Goal: Transaction & Acquisition: Obtain resource

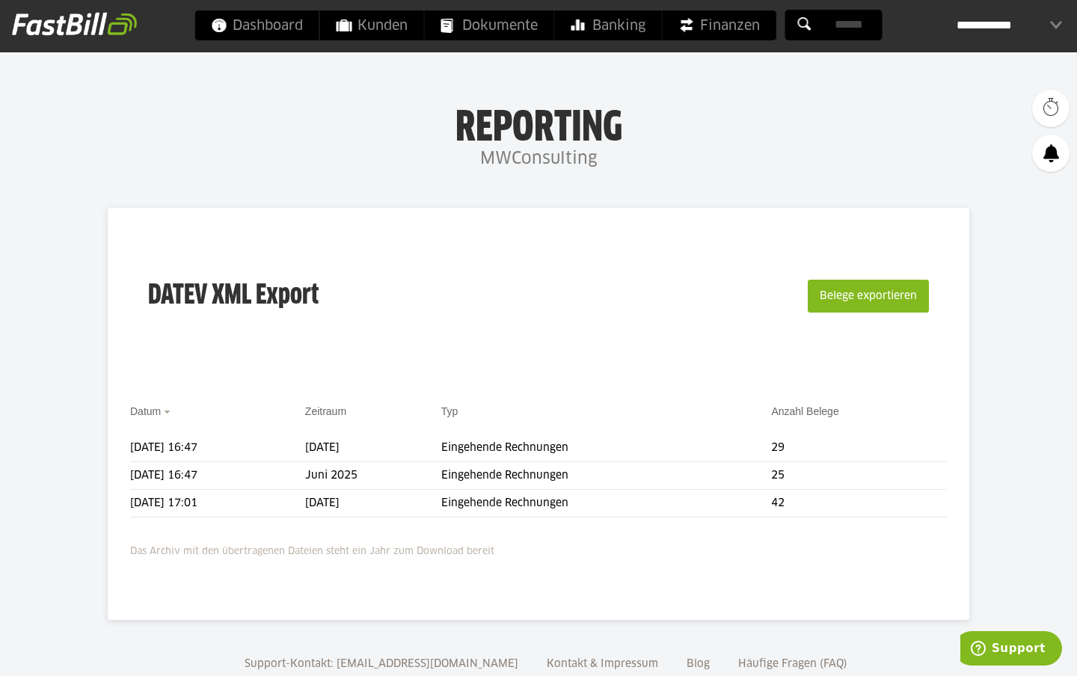
scroll to position [40, 0]
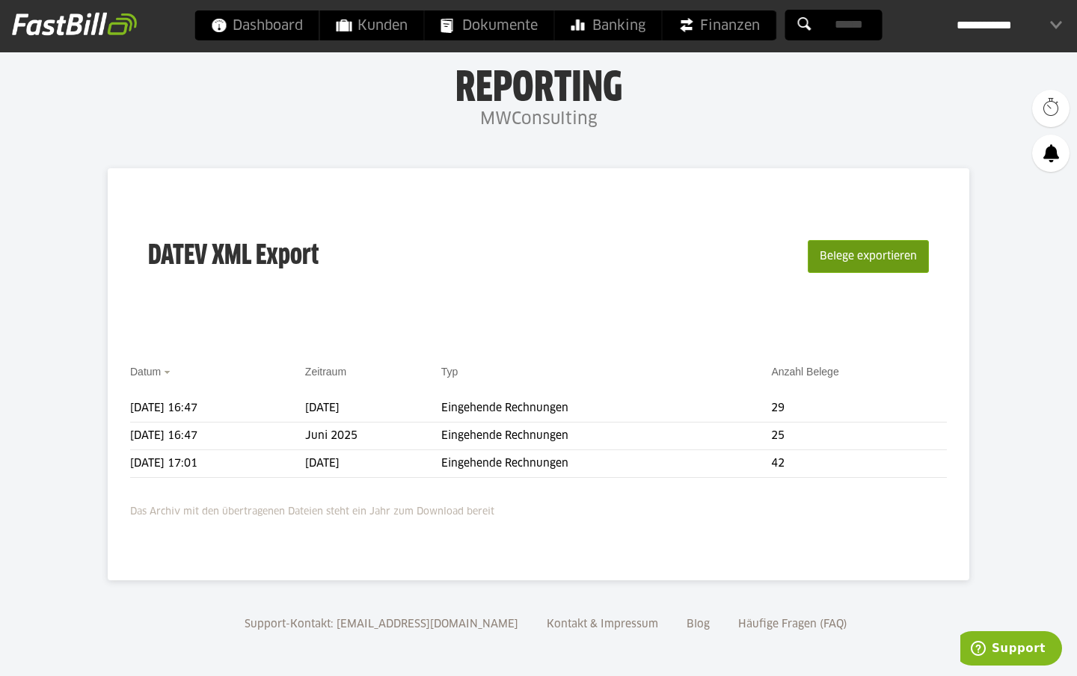
click at [877, 250] on button "Belege exportieren" at bounding box center [868, 256] width 121 height 33
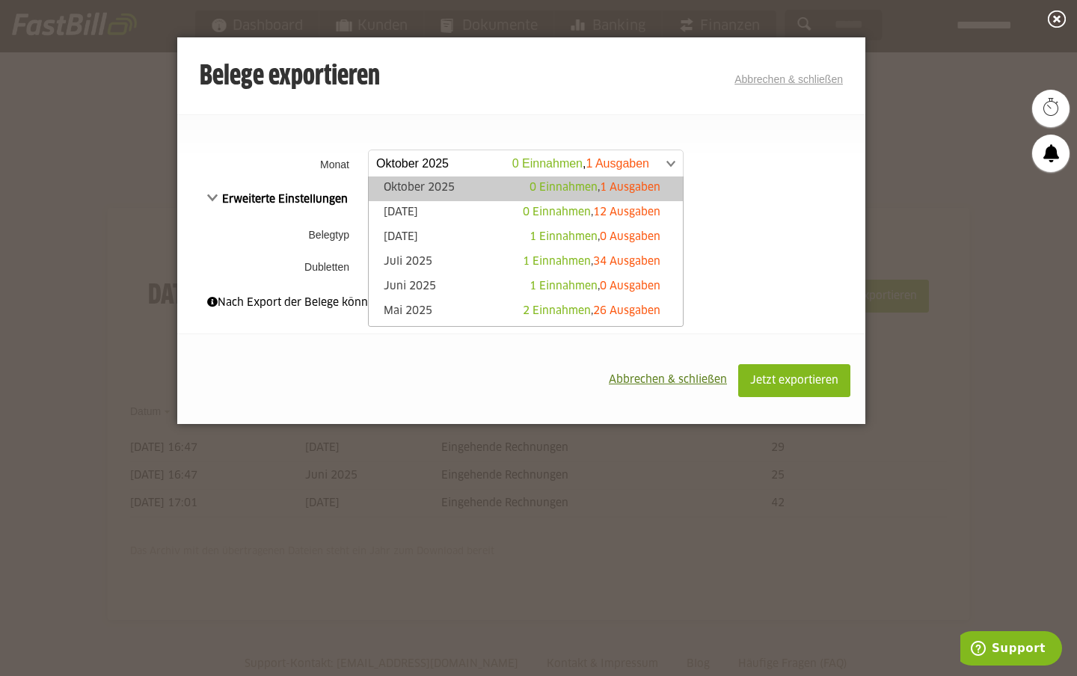
click at [450, 163] on span at bounding box center [518, 163] width 314 height 27
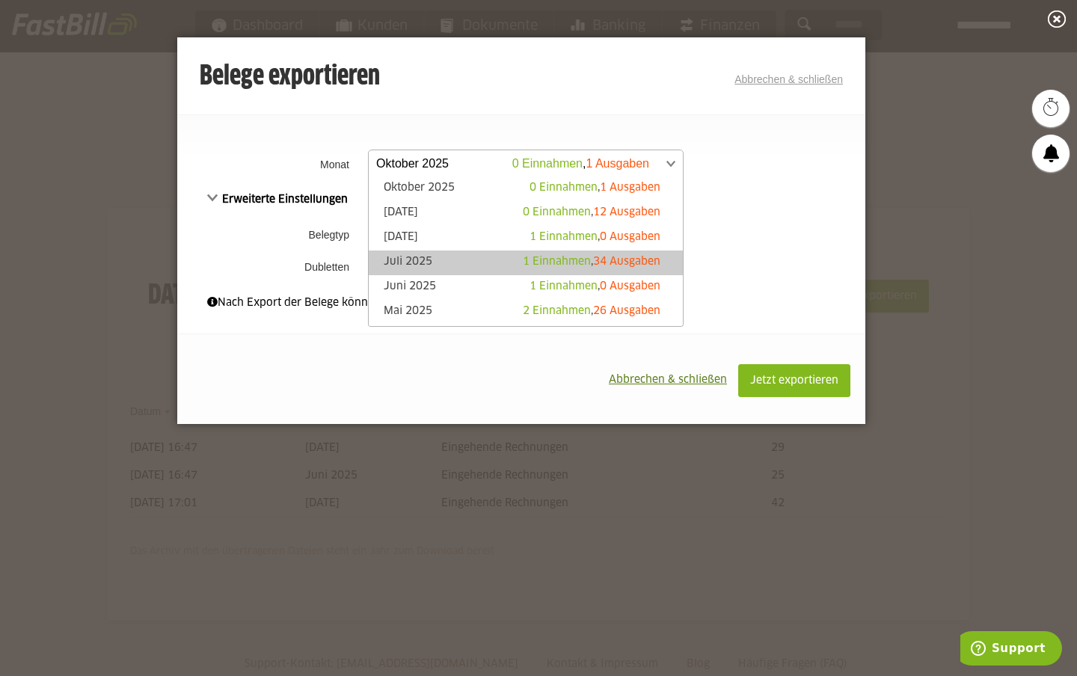
click at [518, 262] on link "Juli 2025 1 Einnahmen , 34 Ausgaben" at bounding box center [525, 262] width 299 height 17
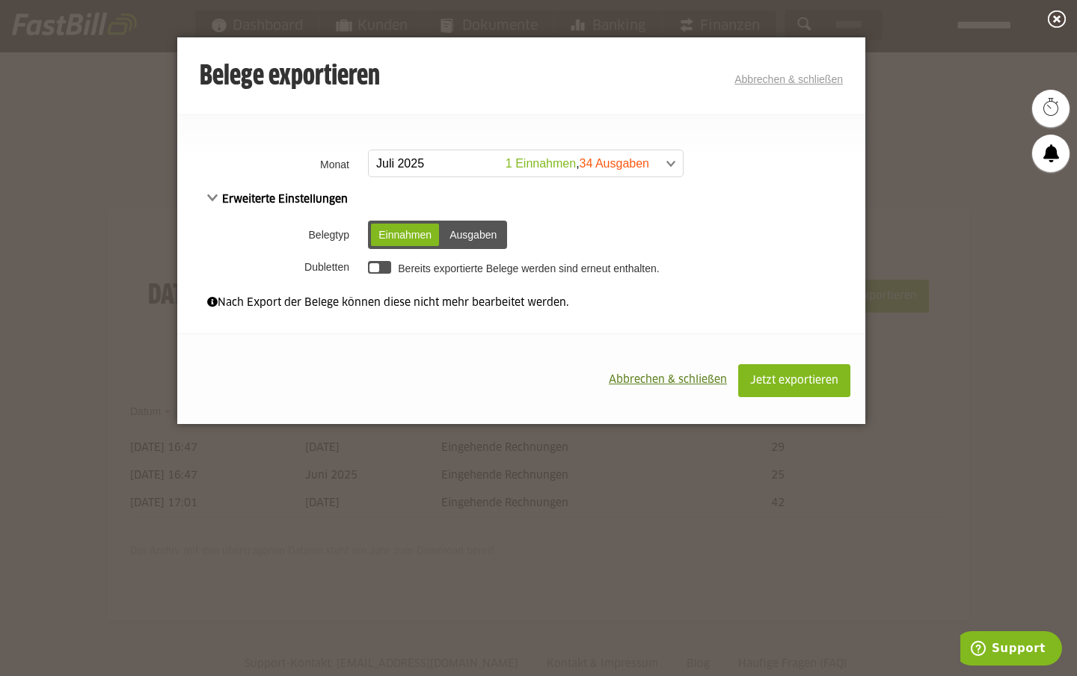
click at [473, 233] on div "Ausgaben" at bounding box center [473, 235] width 62 height 22
click at [457, 165] on span at bounding box center [518, 163] width 314 height 27
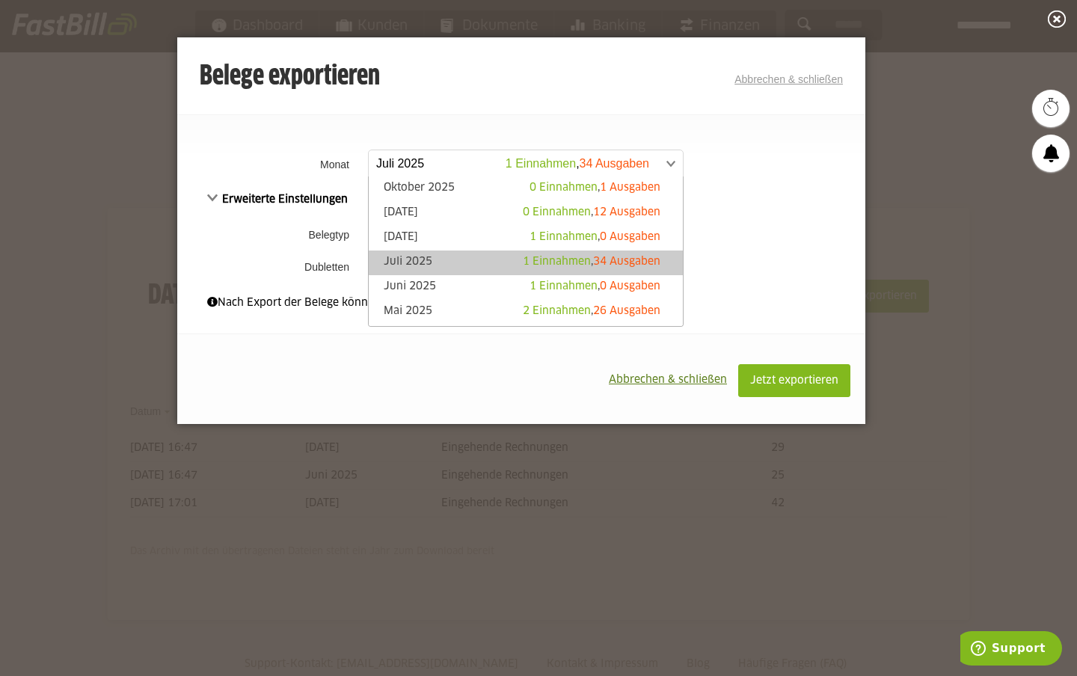
click at [475, 113] on div "**********" at bounding box center [521, 192] width 688 height 283
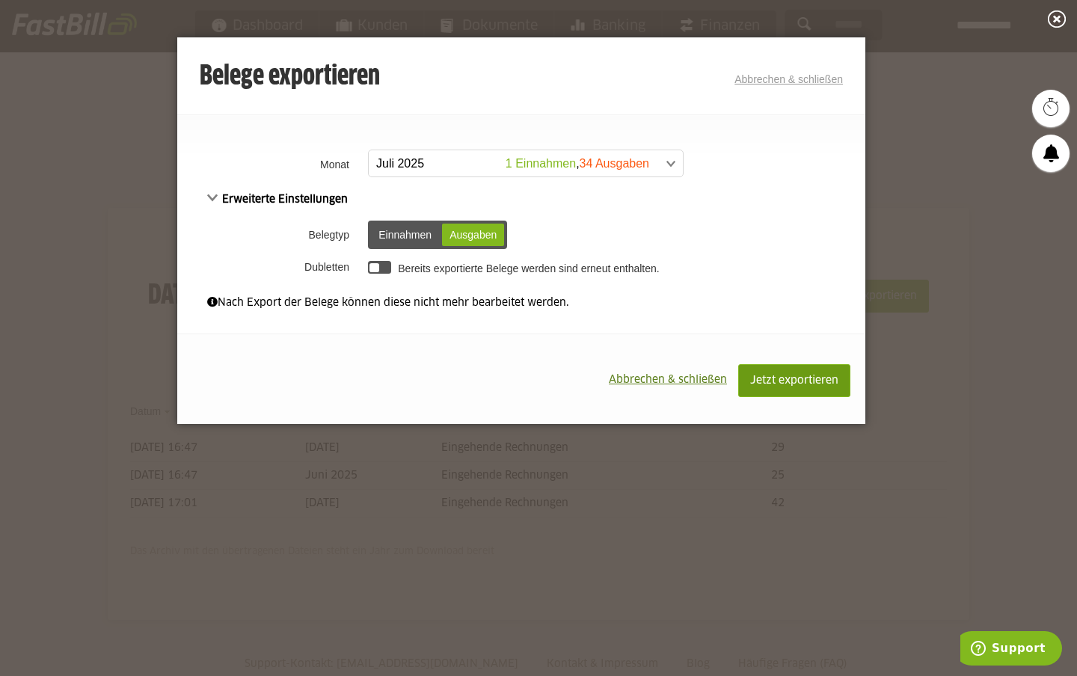
click at [807, 382] on span "Jetzt exportieren" at bounding box center [794, 380] width 88 height 10
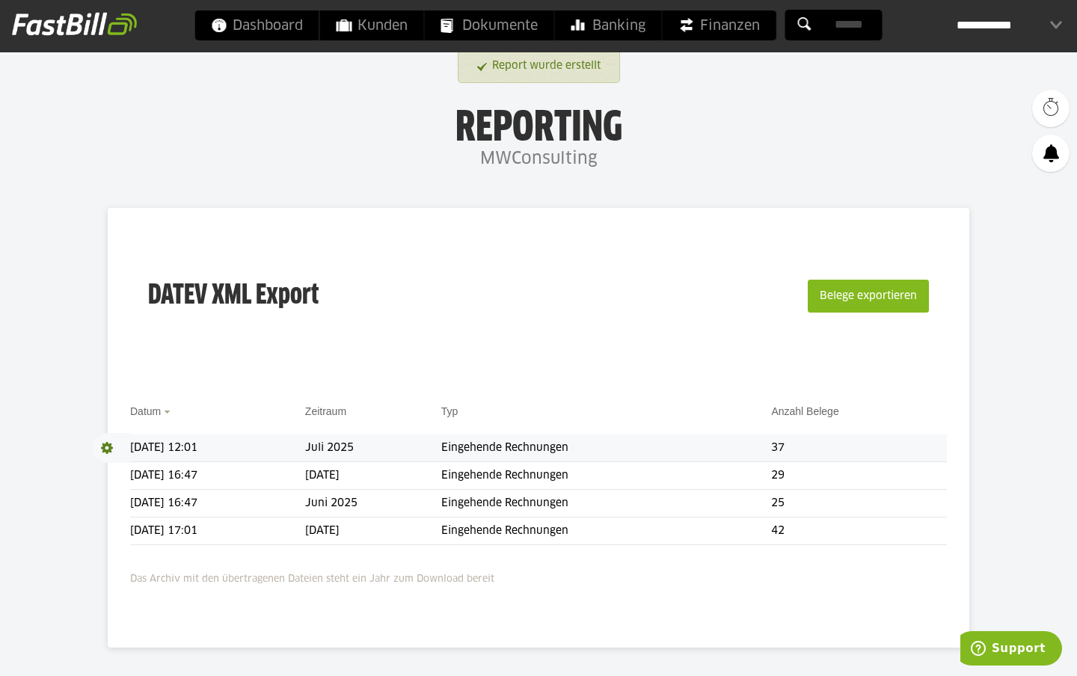
click at [396, 450] on td "Juli 2025" at bounding box center [373, 448] width 136 height 28
click at [109, 446] on span at bounding box center [111, 448] width 37 height 30
click at [129, 463] on link "Download" at bounding box center [133, 467] width 80 height 17
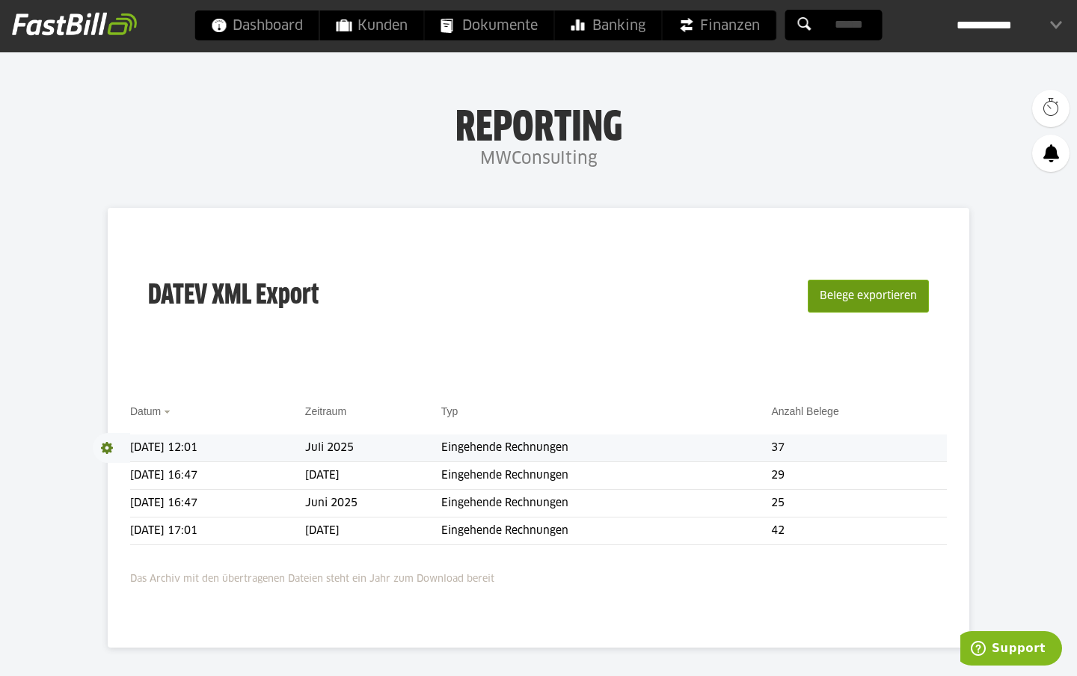
click at [856, 297] on button "Belege exportieren" at bounding box center [868, 296] width 121 height 33
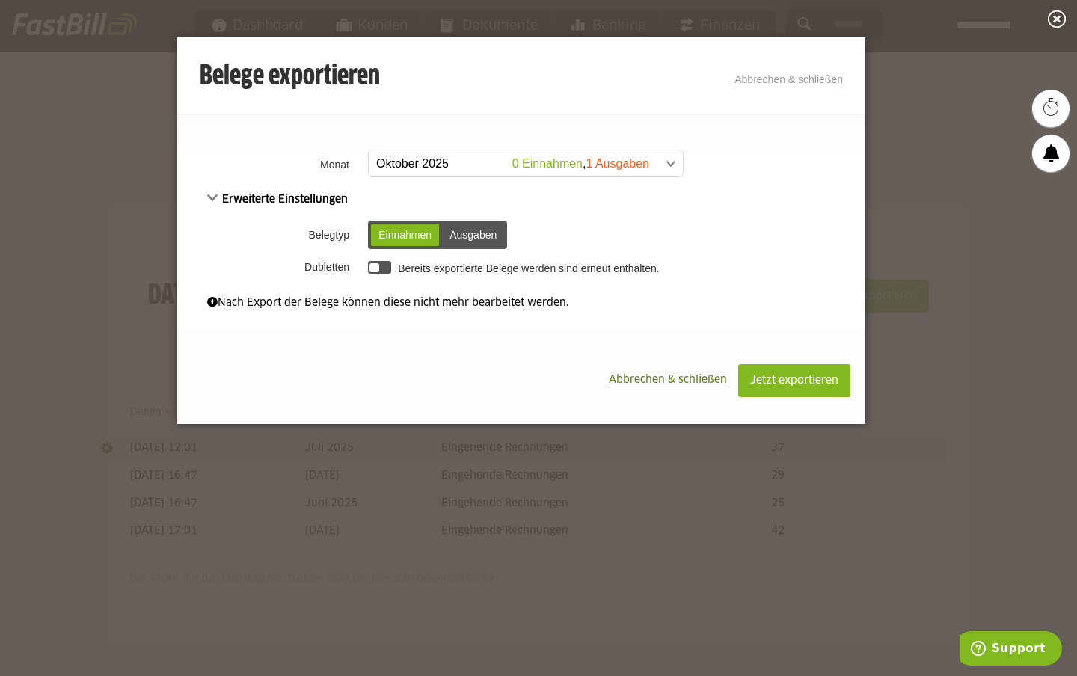
click at [379, 158] on span at bounding box center [518, 163] width 314 height 27
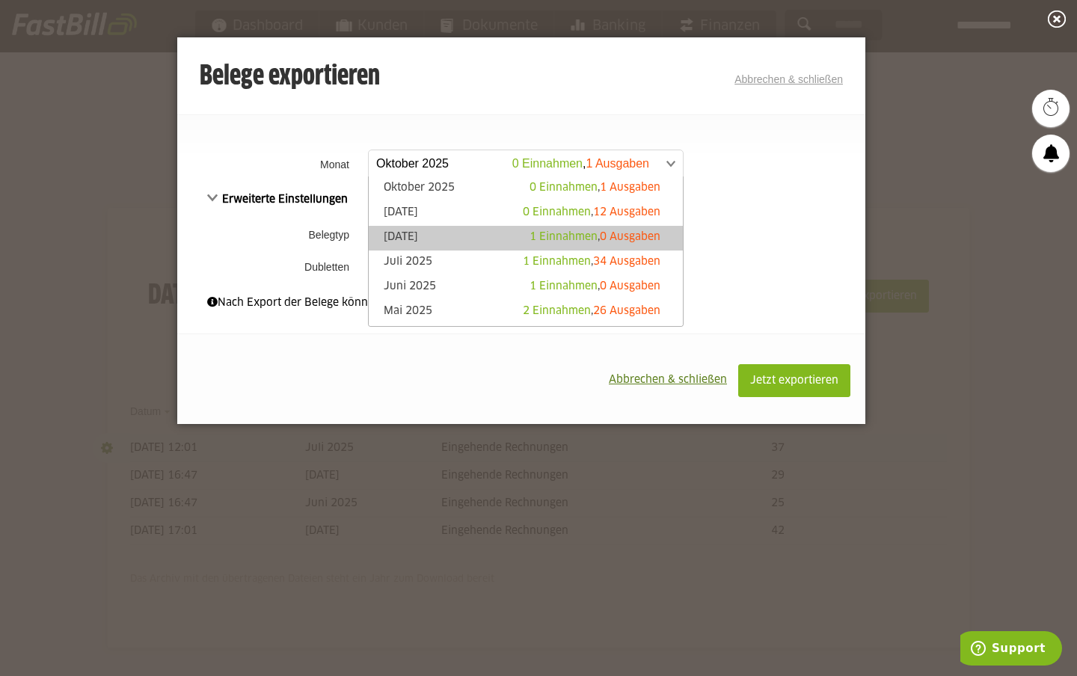
click at [451, 236] on link "[DATE] 1 Einnahmen , 0 Ausgaben" at bounding box center [525, 238] width 299 height 17
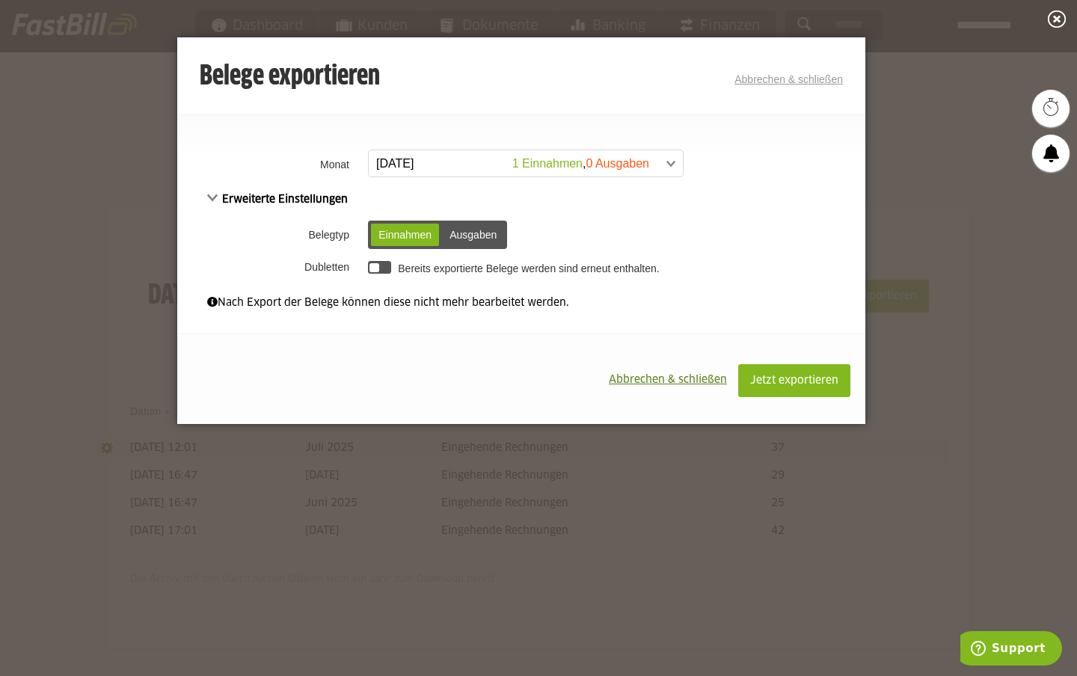
click at [459, 236] on div "Ausgaben" at bounding box center [473, 235] width 62 height 22
click at [818, 390] on button "Jetzt exportieren" at bounding box center [794, 380] width 112 height 33
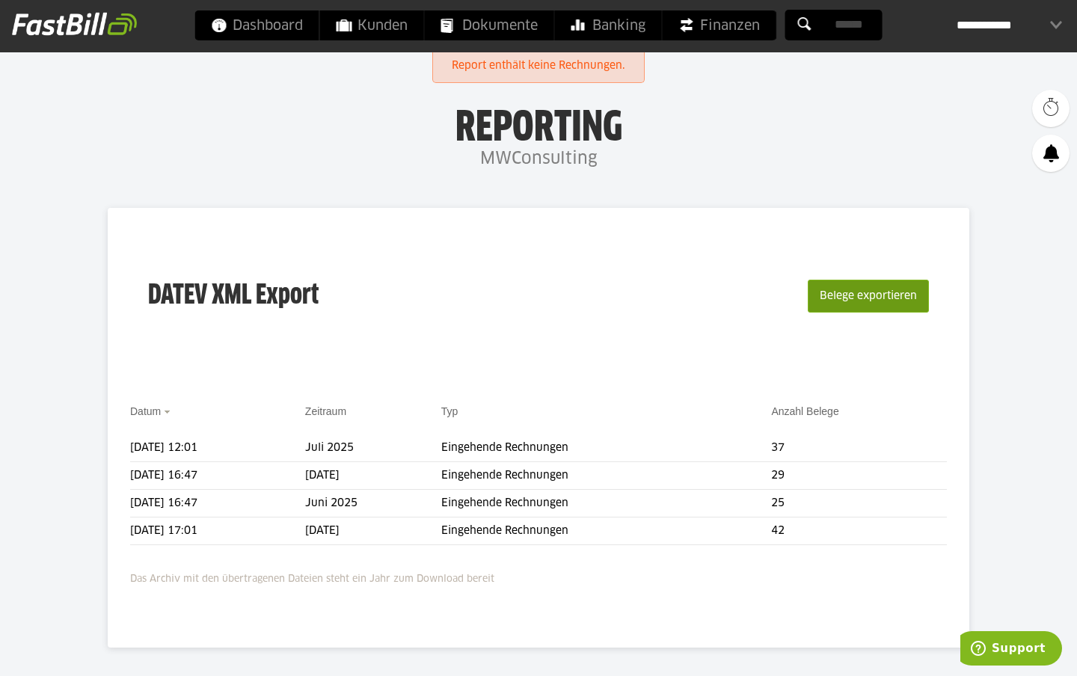
click at [827, 301] on button "Belege exportieren" at bounding box center [868, 296] width 121 height 33
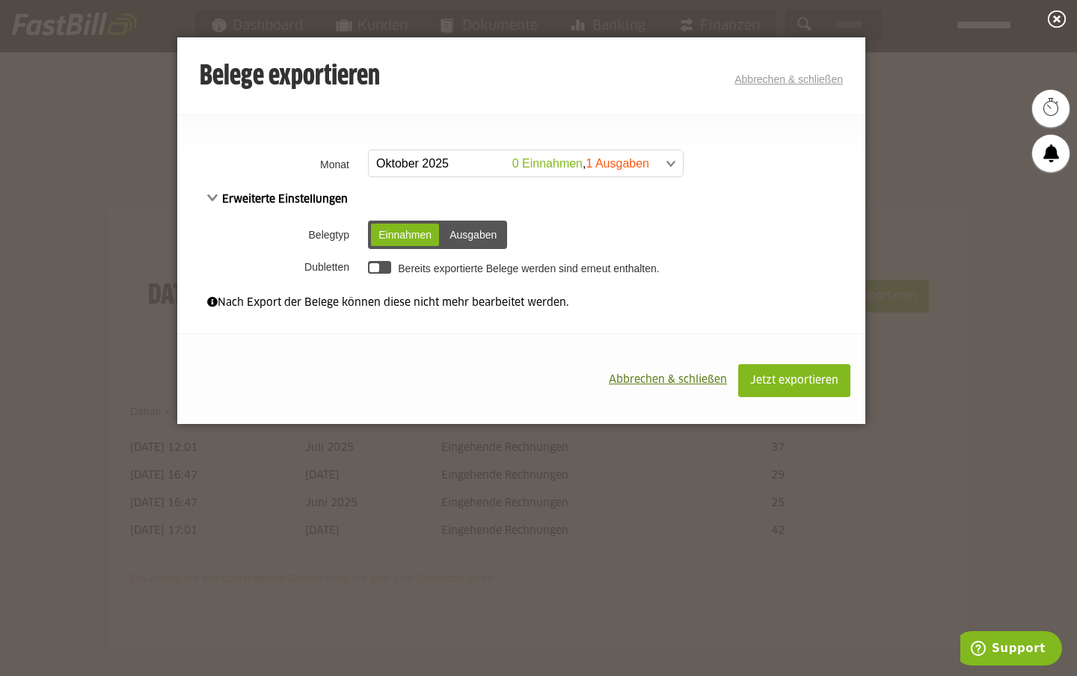
click at [455, 162] on span at bounding box center [518, 163] width 314 height 27
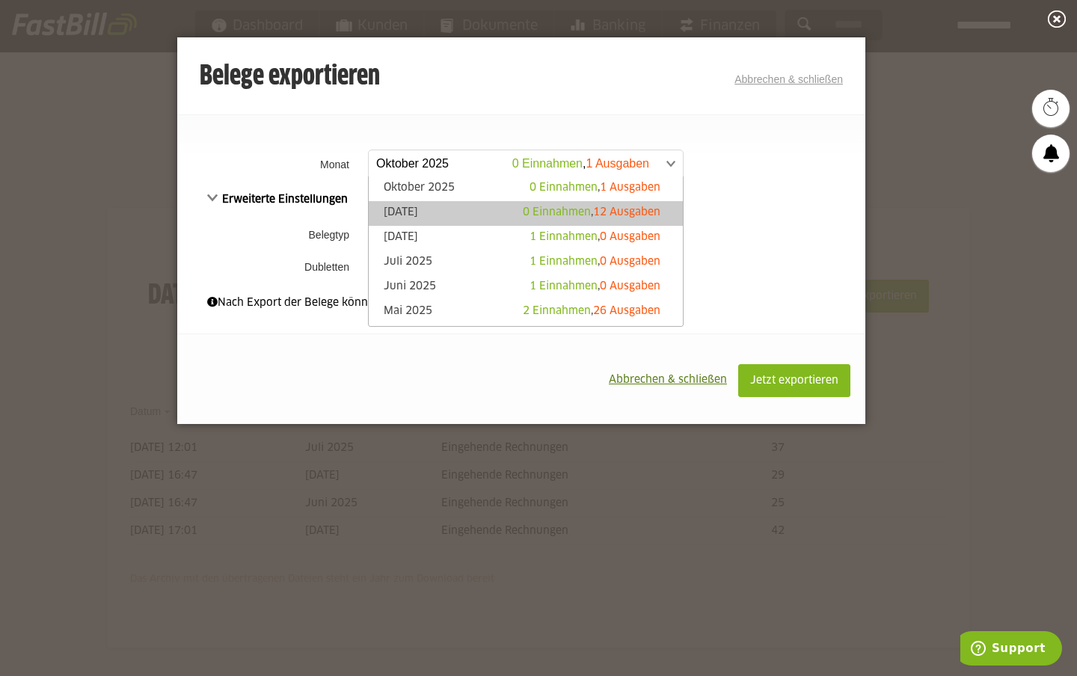
click at [455, 206] on link "September 2025 0 Einnahmen , 12 Ausgaben" at bounding box center [525, 213] width 299 height 17
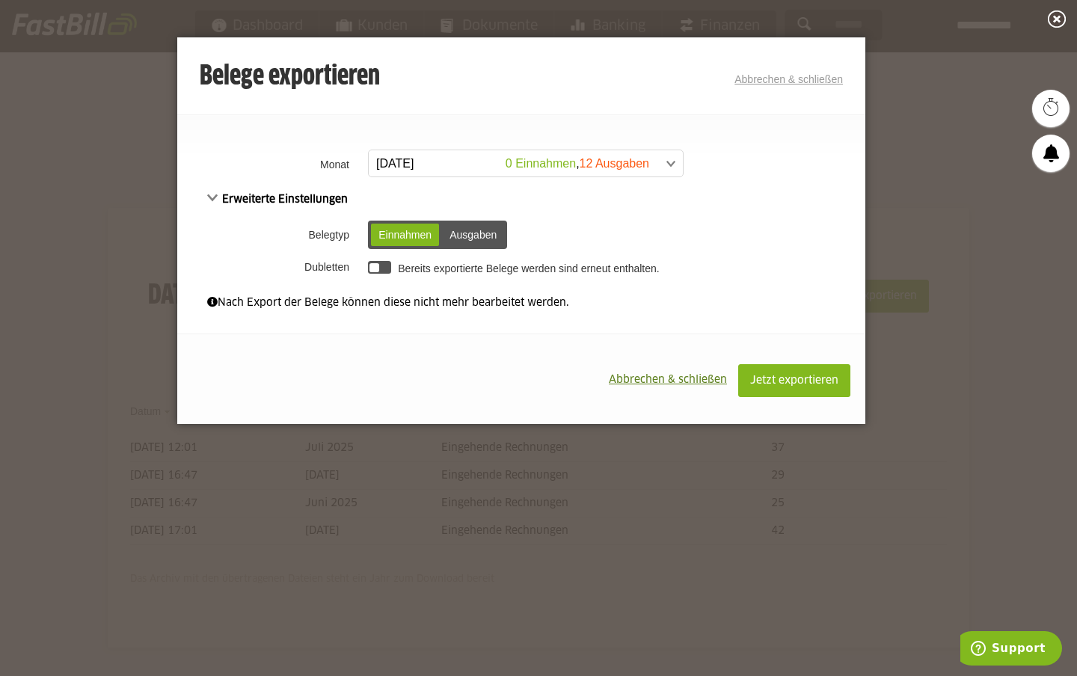
click at [470, 235] on div "Ausgaben" at bounding box center [473, 235] width 62 height 22
click at [800, 386] on span "Jetzt exportieren" at bounding box center [794, 380] width 88 height 10
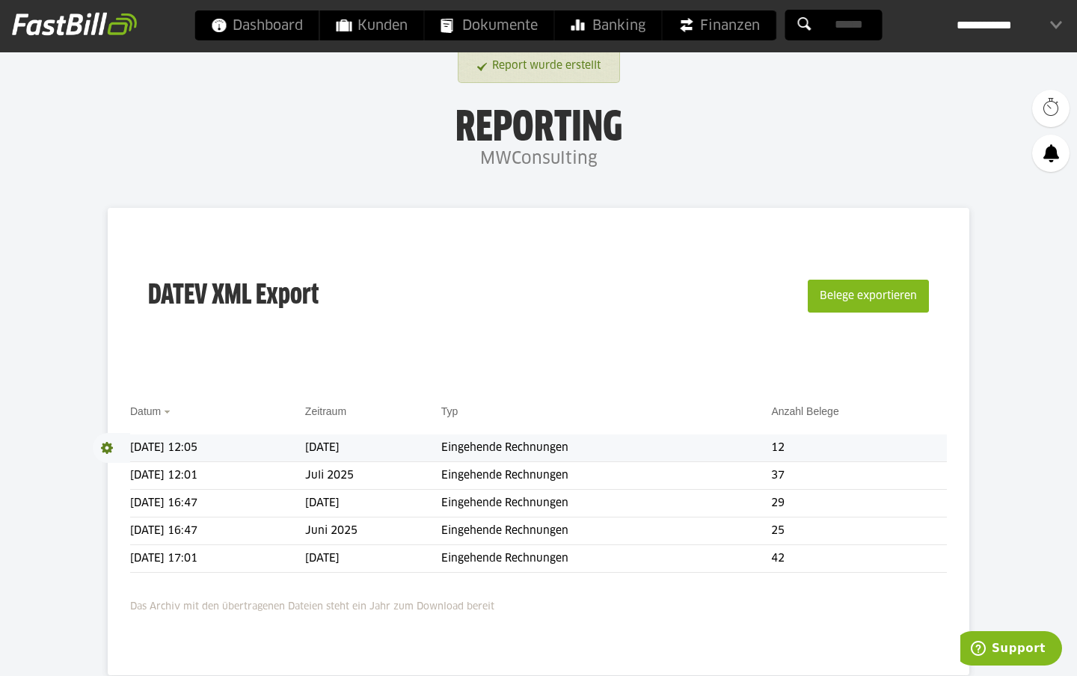
click at [108, 441] on span at bounding box center [111, 448] width 37 height 30
click at [138, 467] on link "Download" at bounding box center [133, 467] width 80 height 17
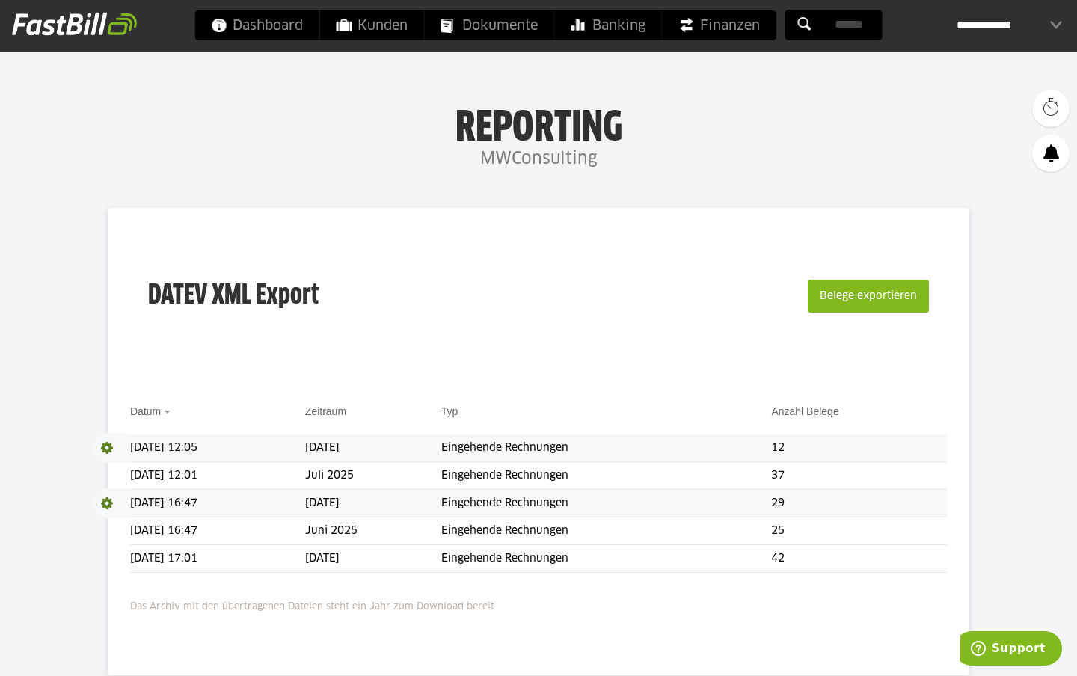
click at [104, 502] on span at bounding box center [111, 503] width 37 height 30
click at [132, 518] on link "Download" at bounding box center [133, 523] width 80 height 17
click at [108, 500] on span "Download" at bounding box center [111, 503] width 37 height 30
